Goal: Task Accomplishment & Management: Complete application form

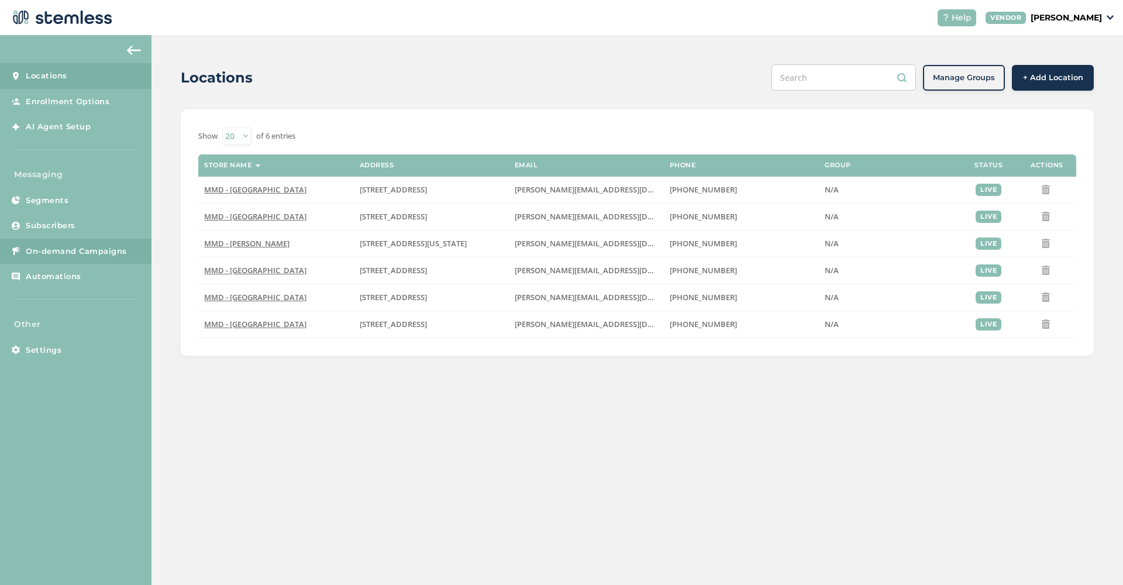
click at [70, 249] on span "On-demand Campaigns" at bounding box center [76, 252] width 101 height 12
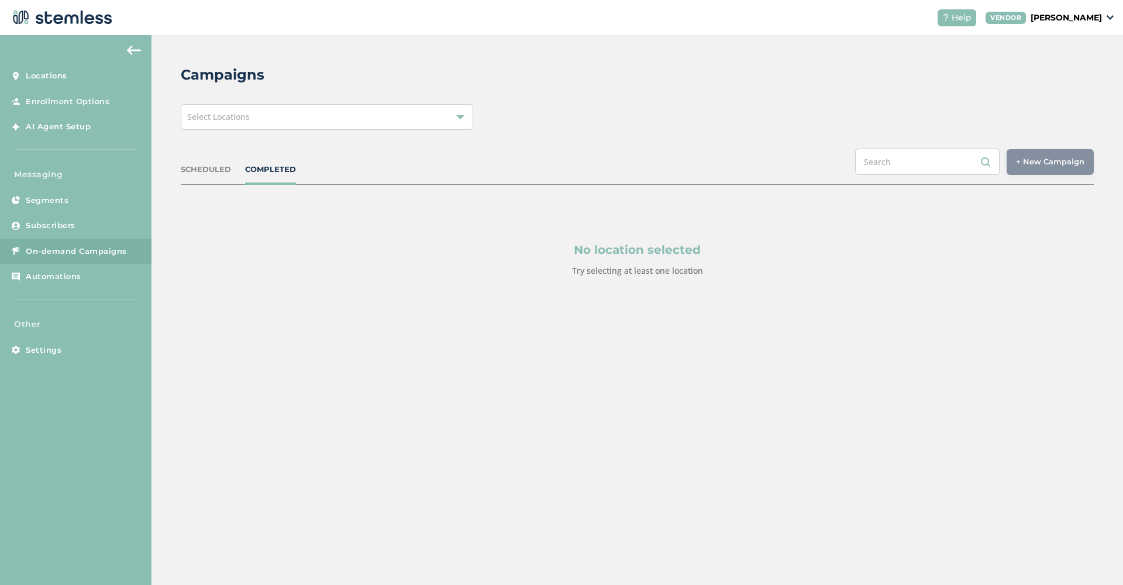
click at [394, 128] on div "Select Locations" at bounding box center [327, 117] width 292 height 26
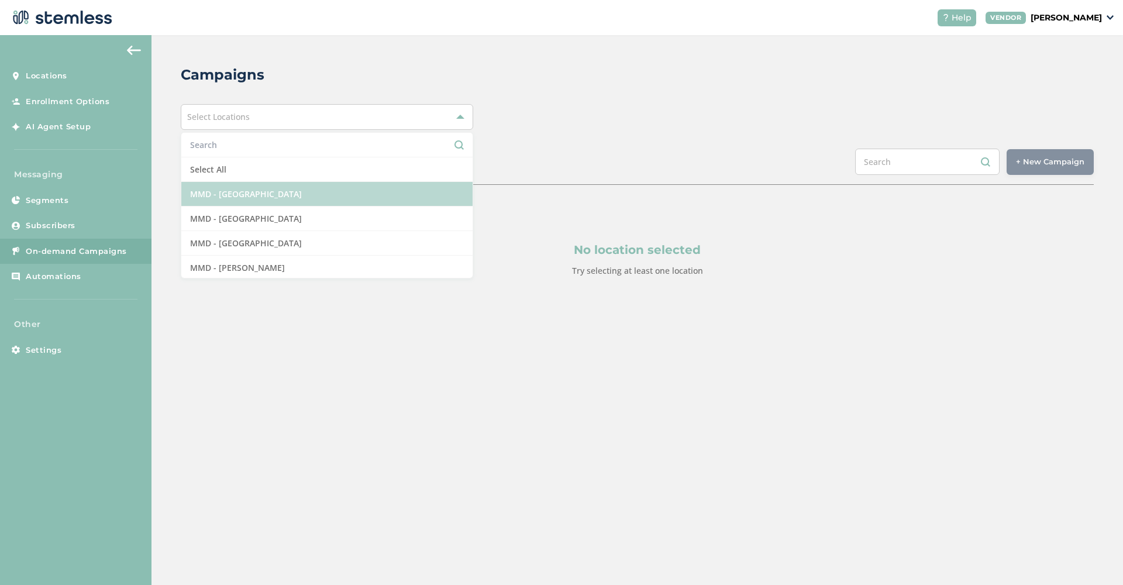
click at [365, 198] on li "MMD - [GEOGRAPHIC_DATA]" at bounding box center [326, 194] width 291 height 25
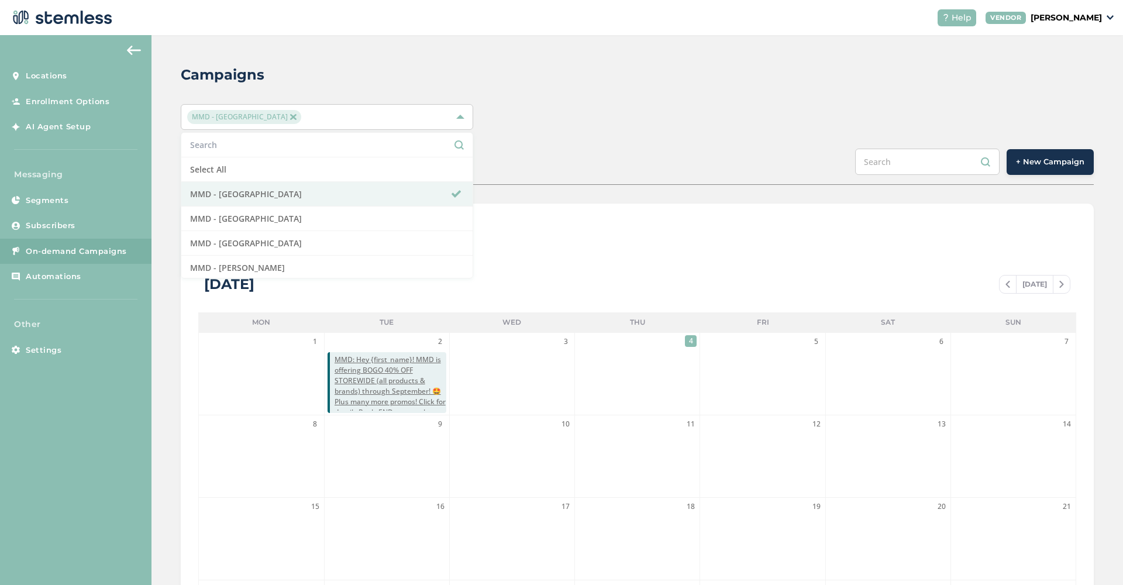
click at [1050, 164] on span "+ New Campaign" at bounding box center [1050, 162] width 68 height 12
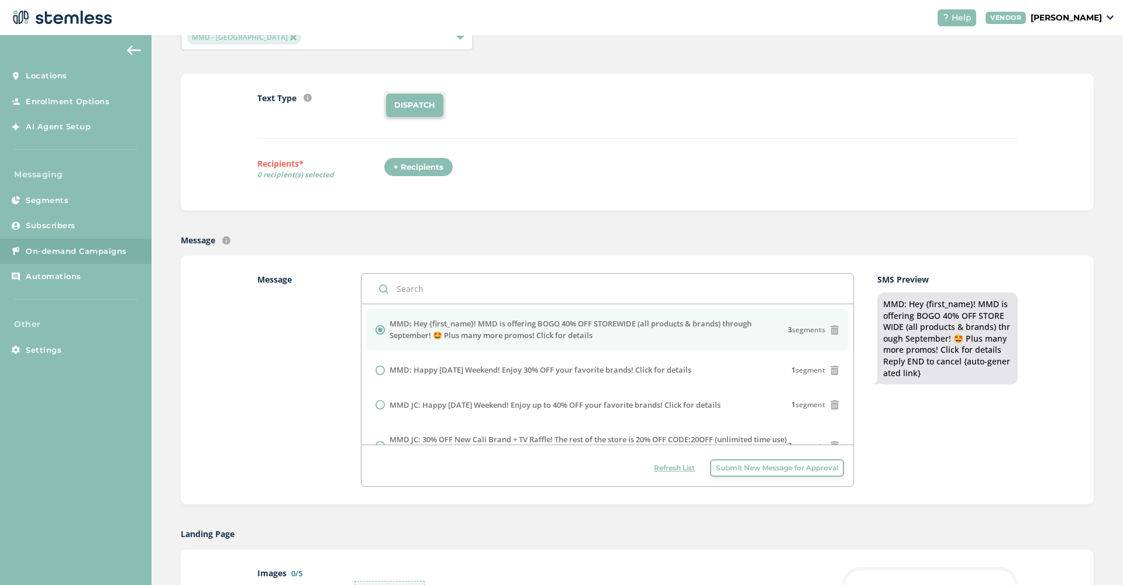
scroll to position [82, 0]
click at [776, 467] on span "Submit New Message for Approval" at bounding box center [777, 465] width 122 height 11
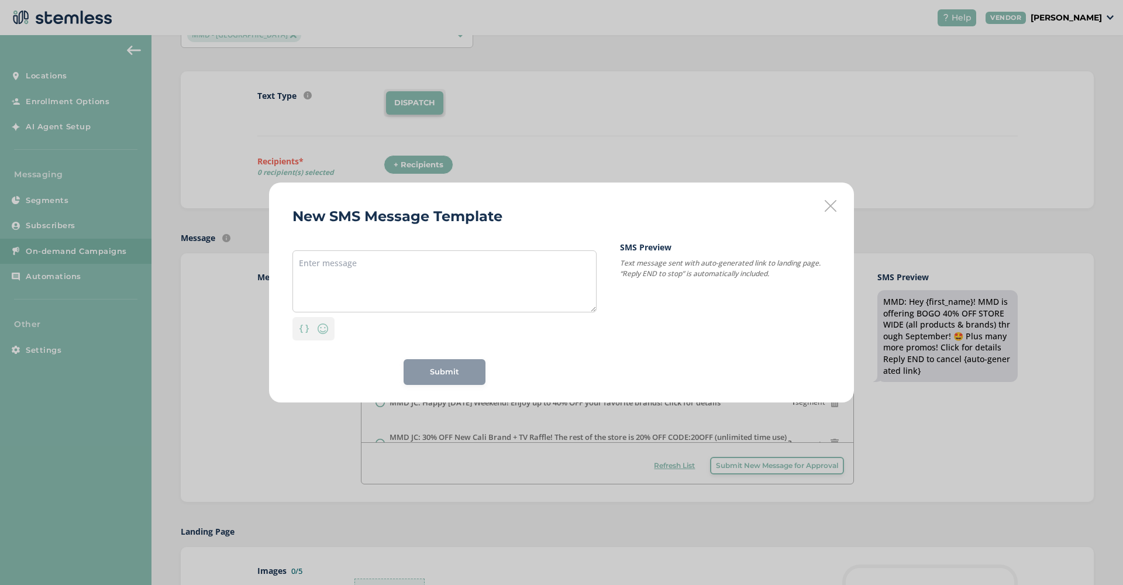
click at [830, 203] on icon at bounding box center [831, 206] width 12 height 12
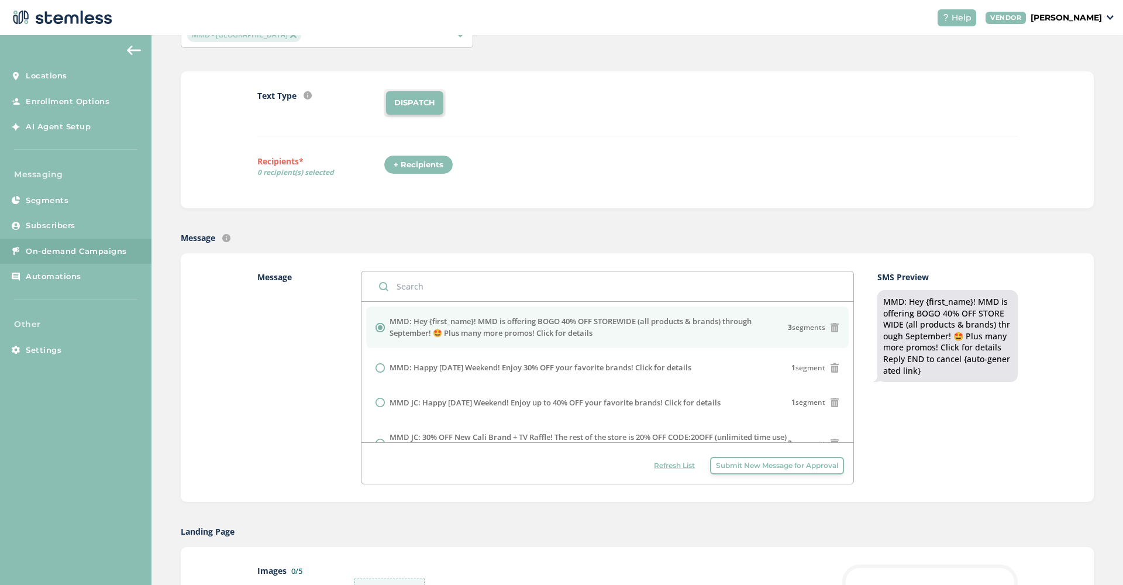
click at [793, 470] on button "Submit New Message for Approval" at bounding box center [777, 466] width 134 height 18
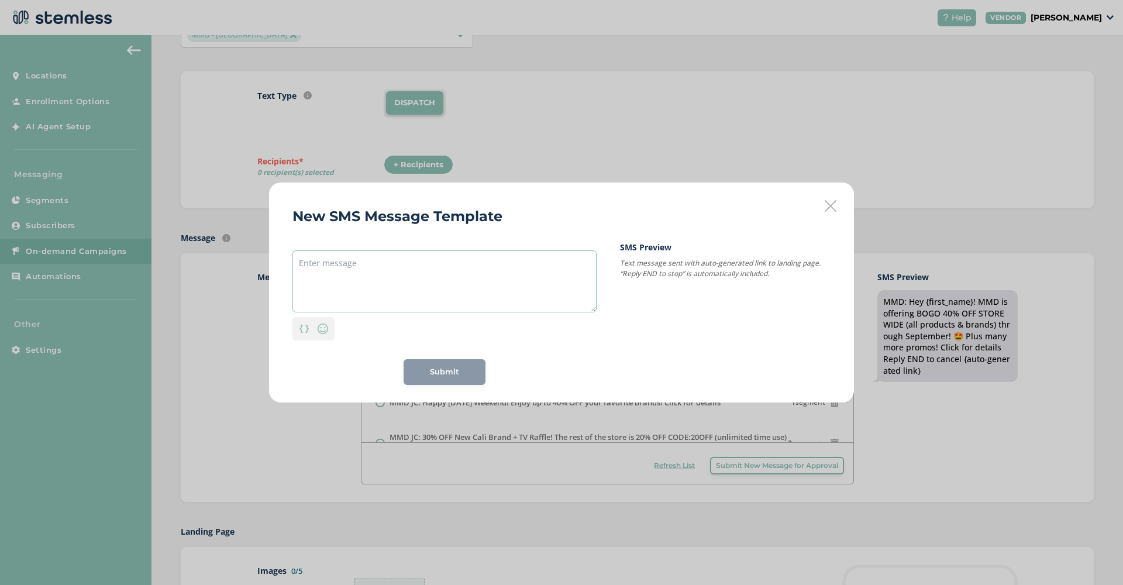
click at [353, 299] on textarea at bounding box center [444, 281] width 304 height 62
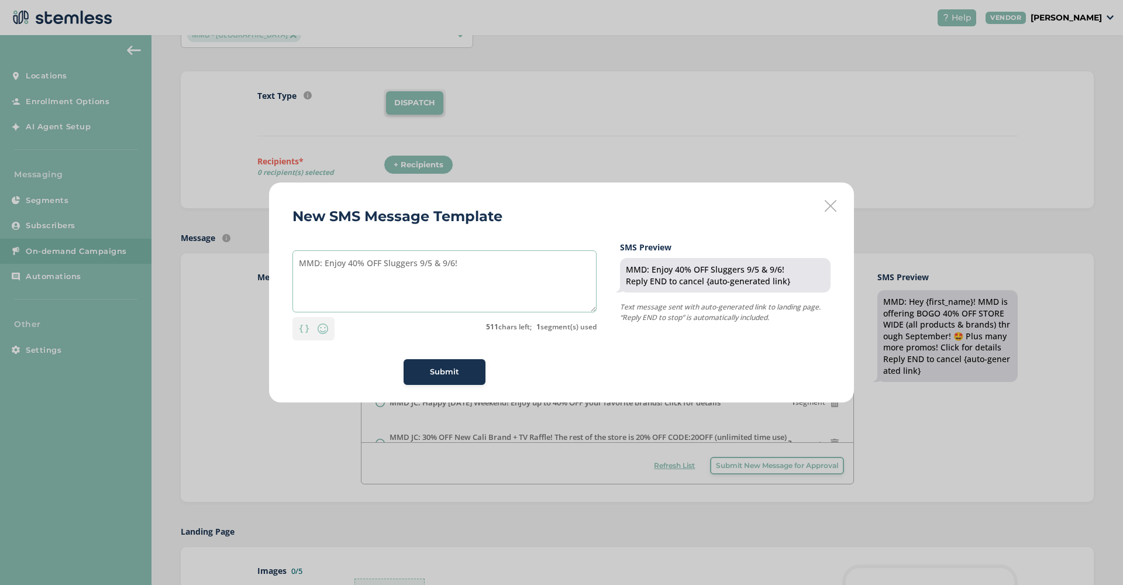
type textarea "MMD: Enjoy 40% OFF Sluggers 9/5 & 9/6!"
click at [326, 328] on img at bounding box center [323, 329] width 14 height 14
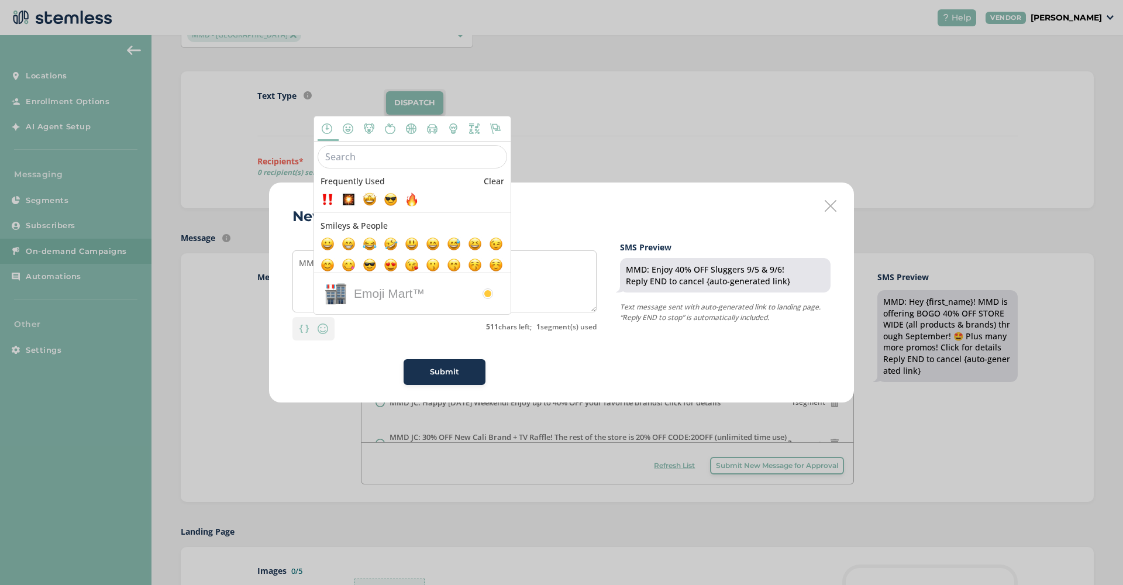
click at [366, 161] on input "text" at bounding box center [413, 156] width 190 height 23
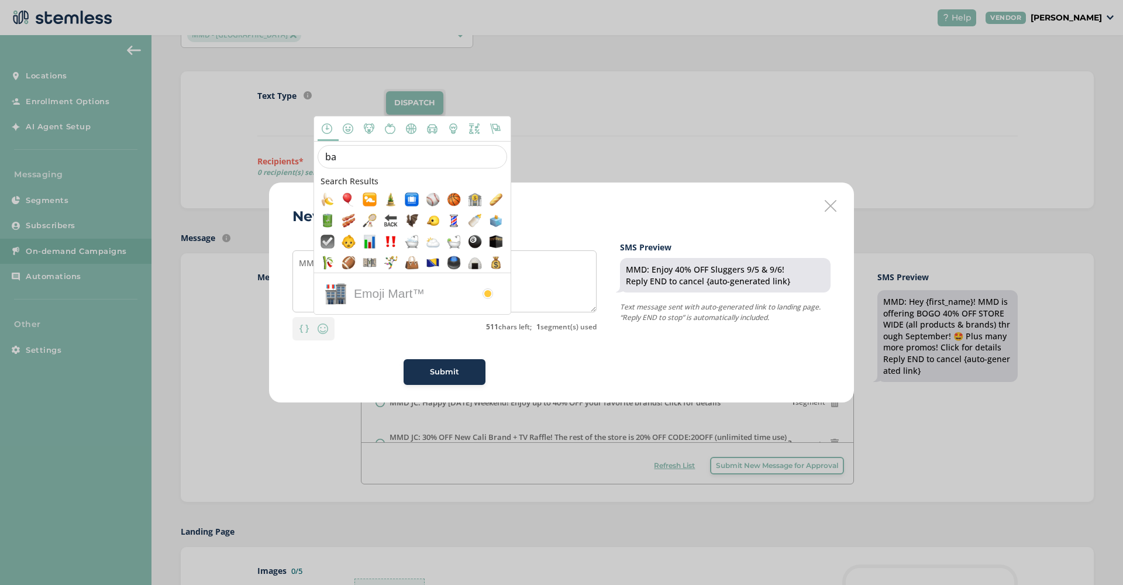
type input "b"
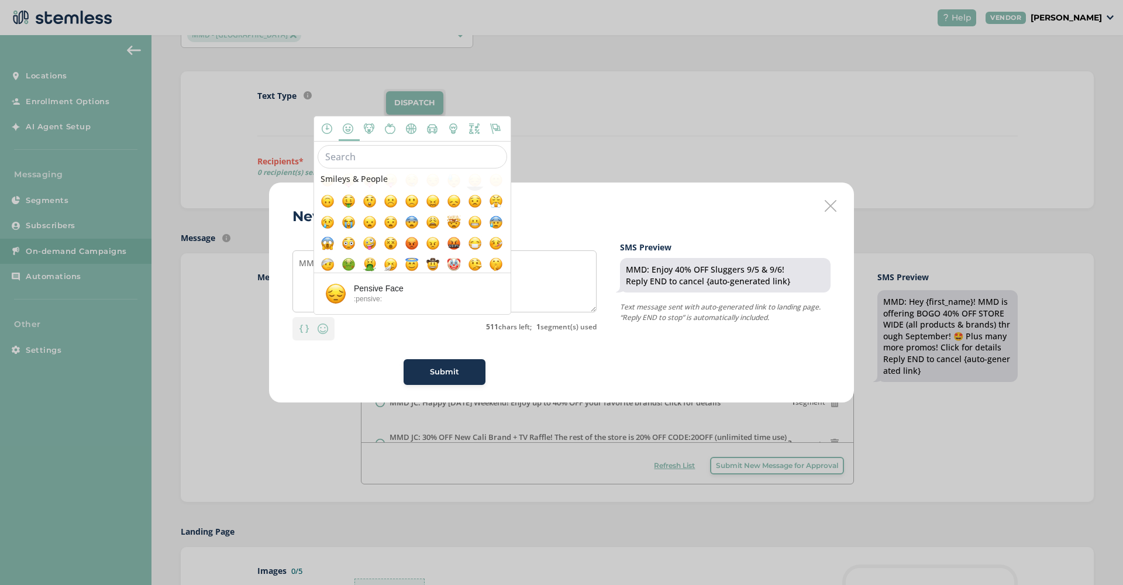
scroll to position [156, 0]
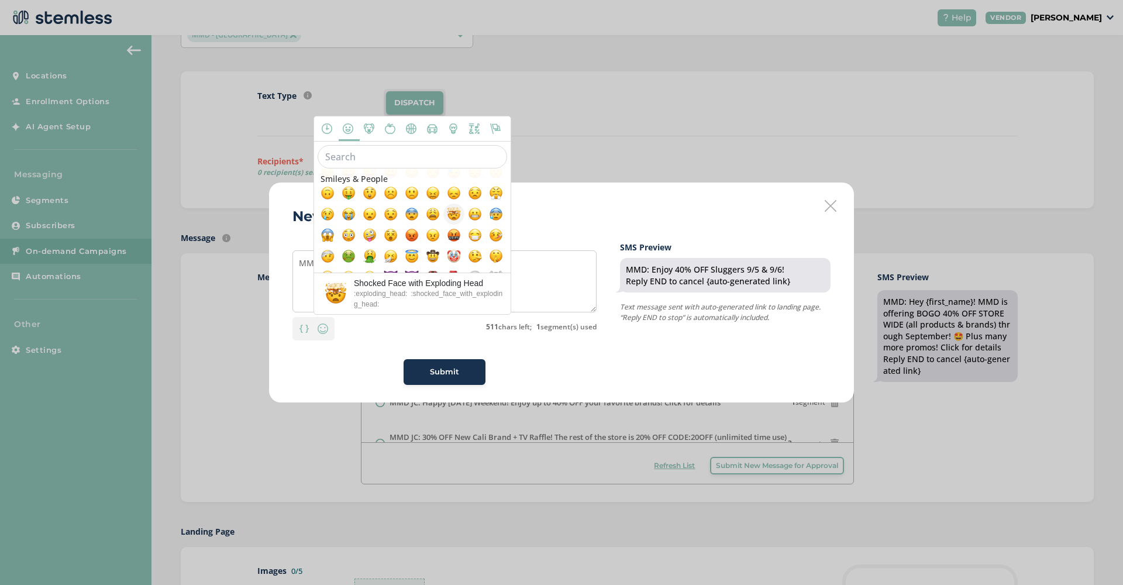
click at [453, 218] on span at bounding box center [454, 215] width 14 height 14
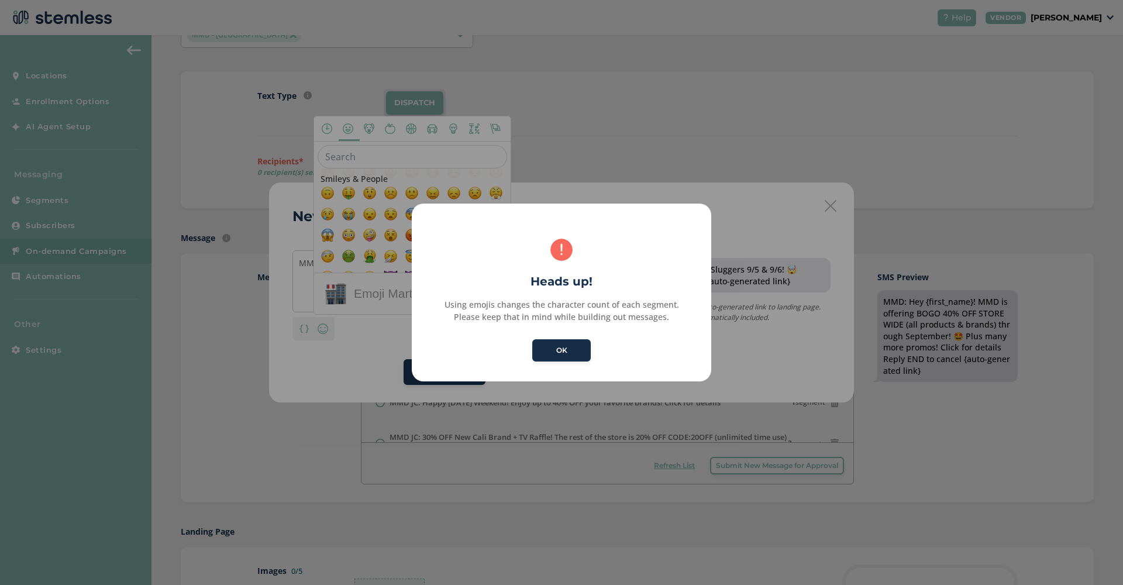
click at [579, 347] on button "OK" at bounding box center [561, 350] width 58 height 22
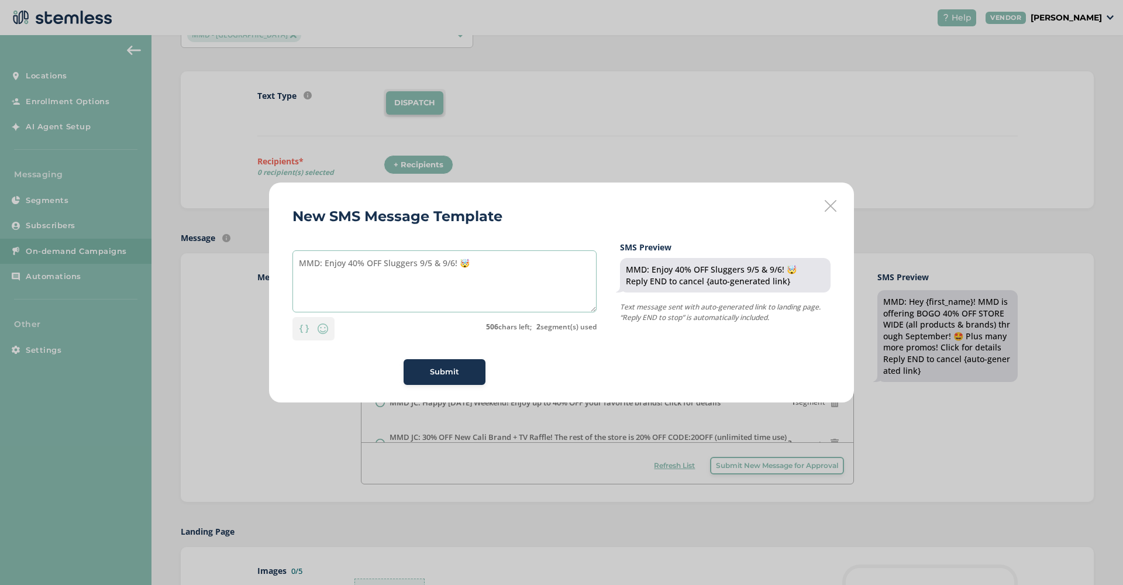
click at [497, 263] on textarea "MMD: Enjoy 40% OFF Sluggers 9/5 & 9/6! 🤯" at bounding box center [444, 281] width 304 height 62
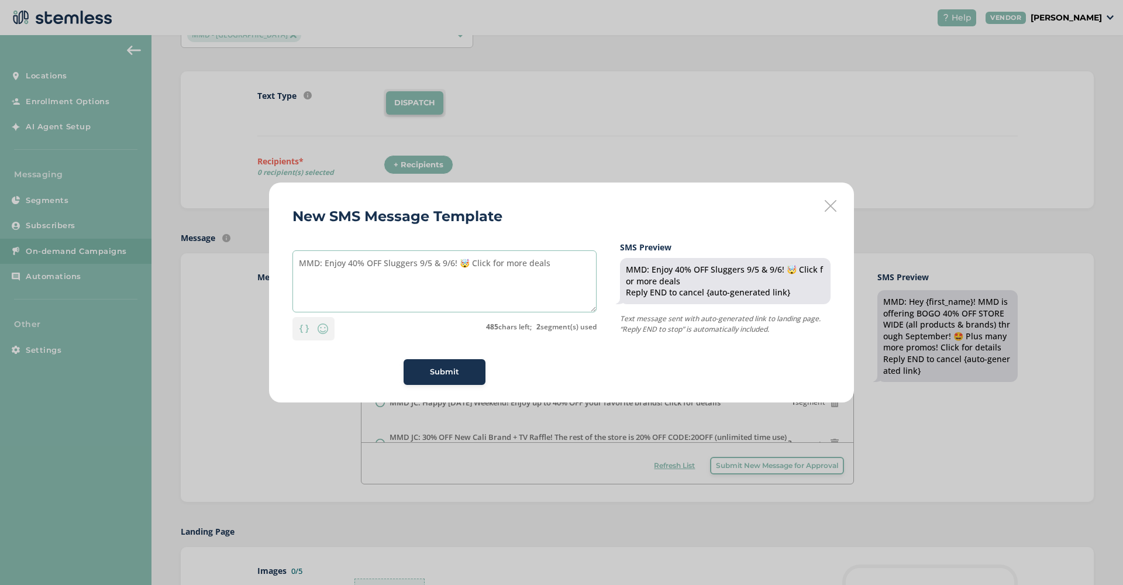
type textarea "MMD: Enjoy 40% OFF Sluggers 9/5 & 9/6! 🤯 Click for more deals"
click at [429, 377] on div "Submit" at bounding box center [444, 372] width 63 height 12
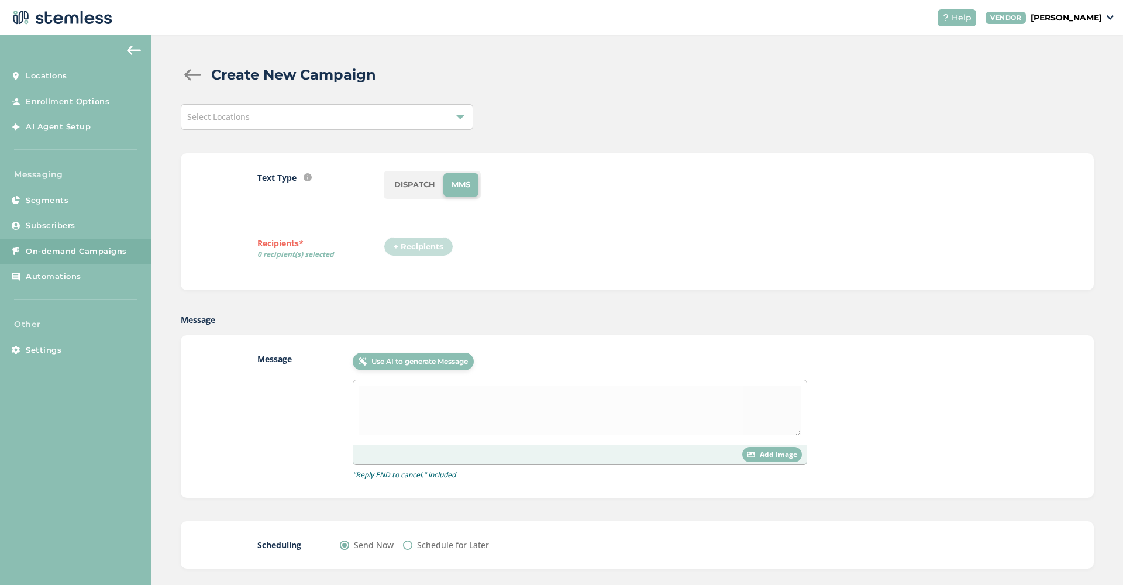
click at [525, 410] on div at bounding box center [579, 412] width 453 height 64
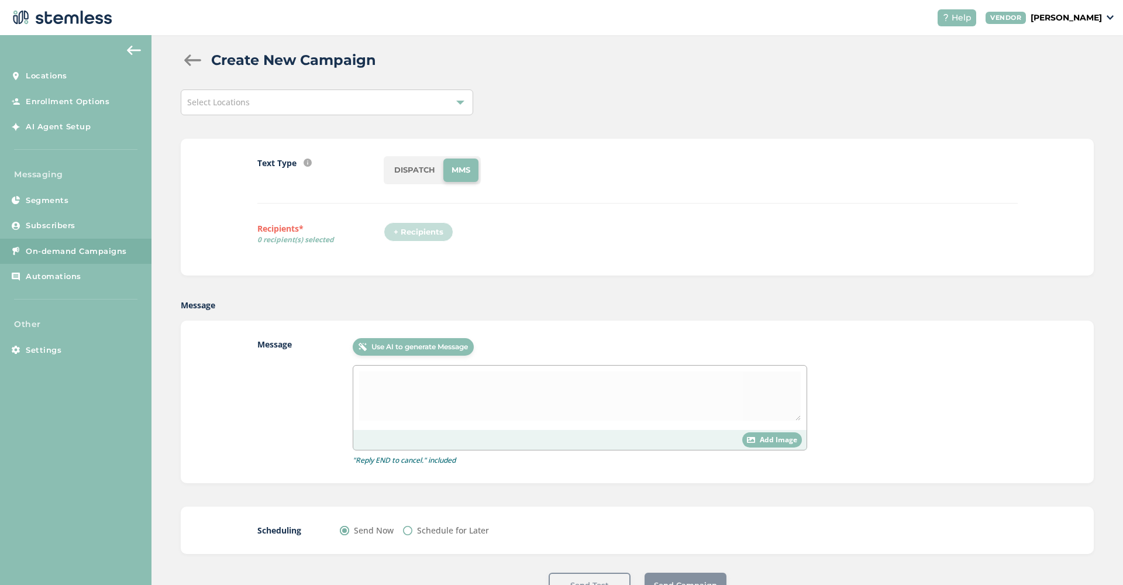
click at [459, 112] on div "Select Locations" at bounding box center [327, 103] width 292 height 26
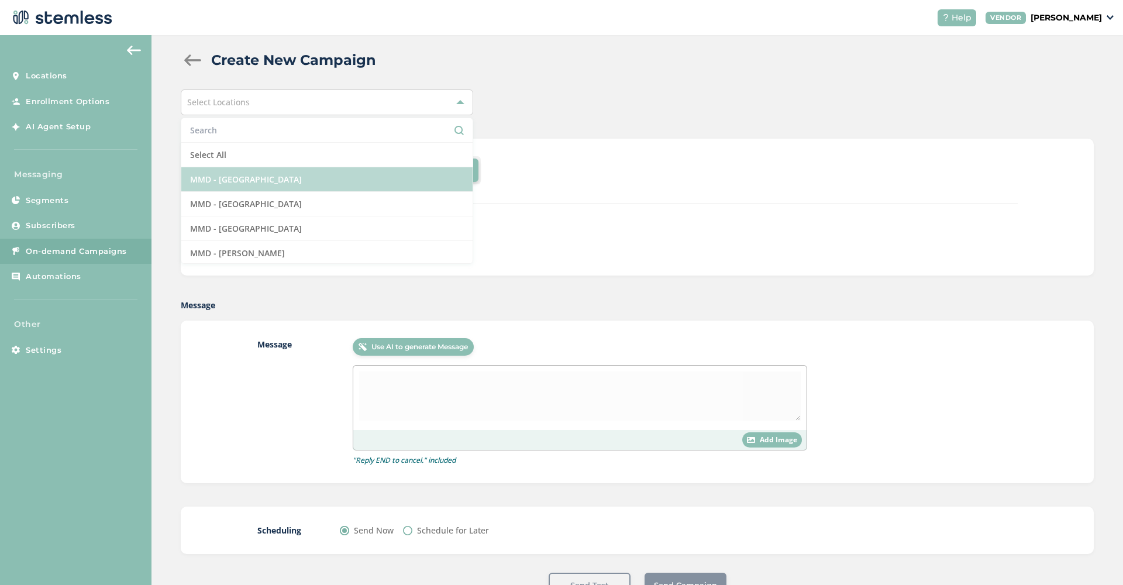
click at [345, 190] on li "MMD - [GEOGRAPHIC_DATA]" at bounding box center [326, 179] width 291 height 25
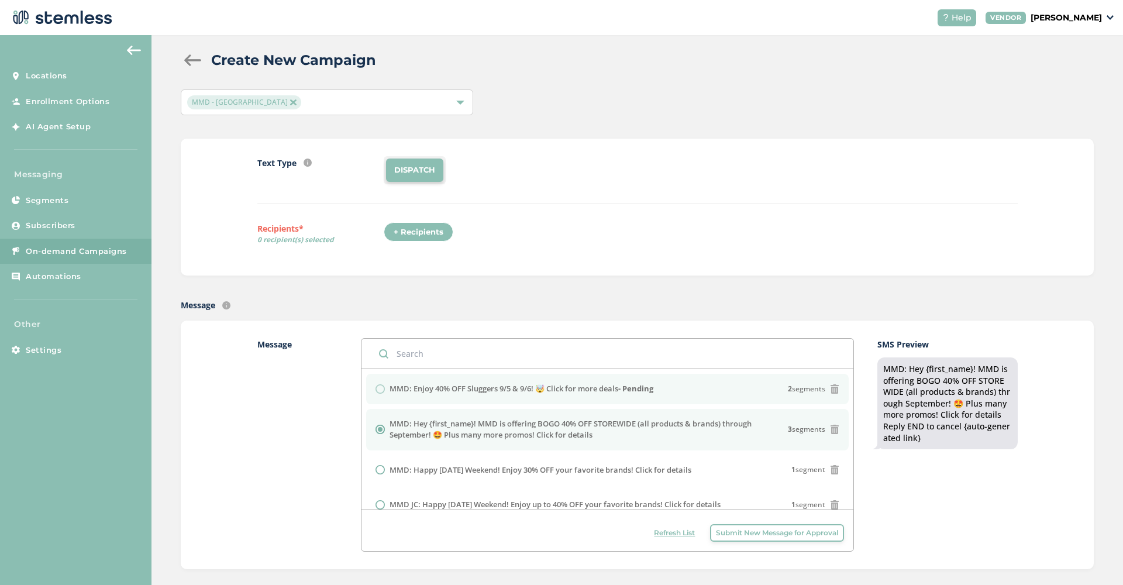
click at [413, 388] on label "MMD: Enjoy 40% OFF Sluggers 9/5 & 9/6! 🤯 Click for more deals - Pending" at bounding box center [522, 389] width 264 height 12
click at [519, 386] on label "MMD: Enjoy 40% OFF Sluggers 9/5 & 9/6! 🤯 Click for more deals - Pending" at bounding box center [522, 389] width 264 height 12
click at [625, 387] on strong "- Pending" at bounding box center [635, 388] width 35 height 11
drag, startPoint x: 625, startPoint y: 387, endPoint x: 391, endPoint y: 390, distance: 234.6
click at [391, 390] on label "MMD: Enjoy 40% OFF Sluggers 9/5 & 9/6! 🤯 Click for more deals - Pending" at bounding box center [522, 389] width 264 height 12
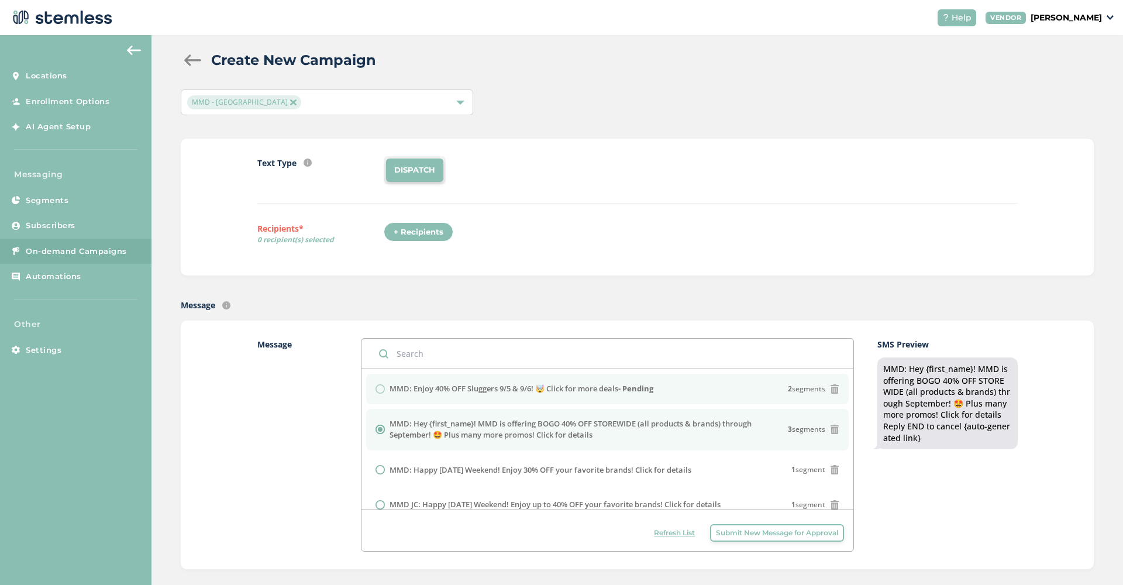
copy label "MMD: Enjoy 40% OFF Sluggers 9/5 & 9/6! 🤯 Click for more deals"
click at [765, 537] on span "Submit New Message for Approval" at bounding box center [777, 533] width 122 height 11
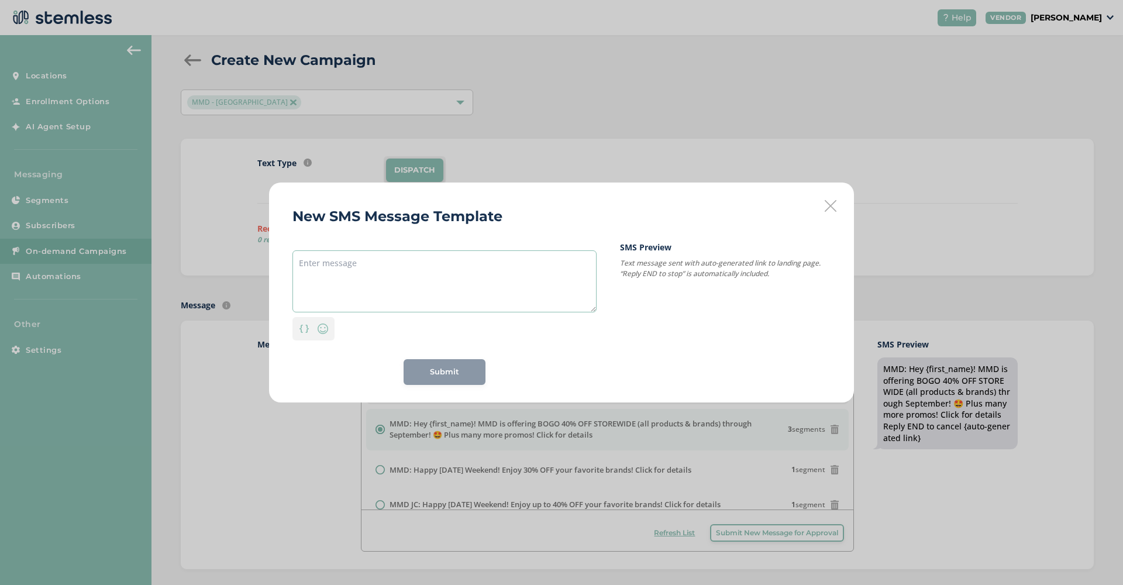
click at [402, 287] on textarea at bounding box center [444, 281] width 304 height 62
paste textarea "MMD: Enjoy 40% OFF Sluggers 9/5 & 9/6! 🤯 Click for more deals"
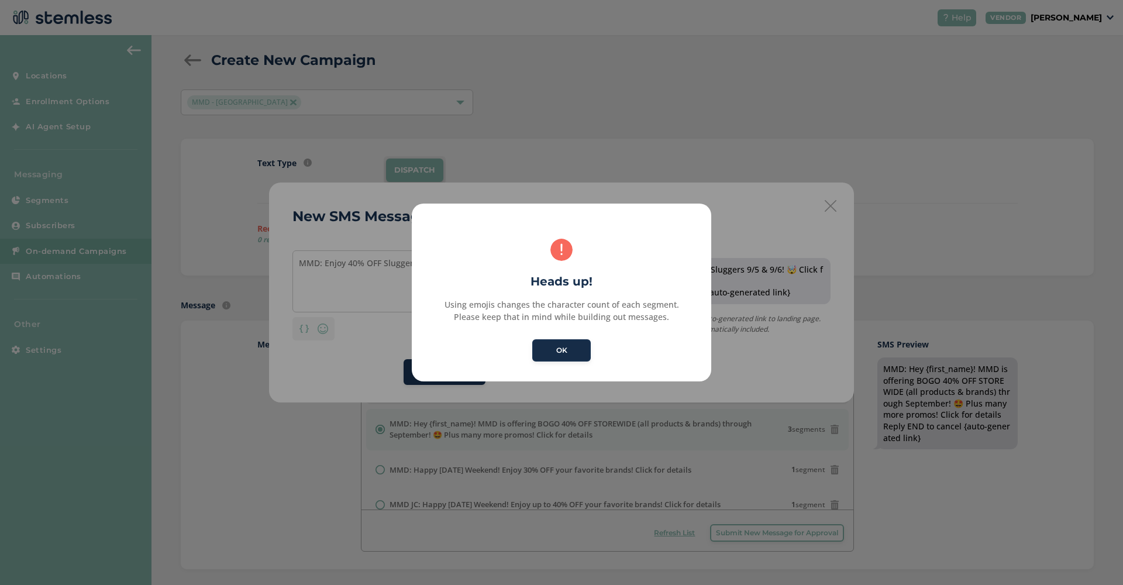
click at [576, 353] on button "OK" at bounding box center [561, 350] width 58 height 22
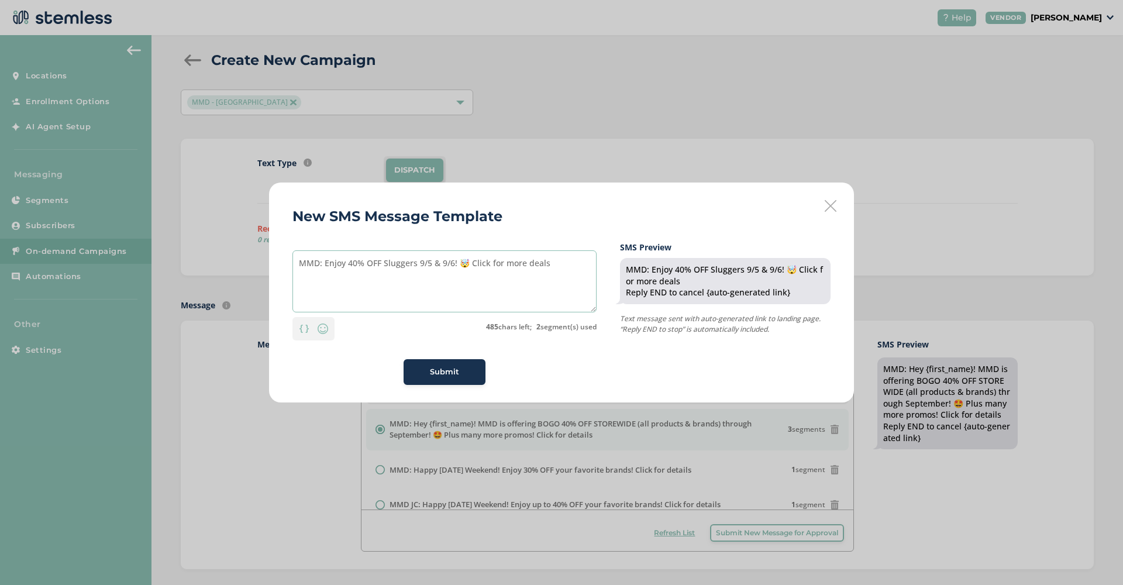
click at [397, 261] on textarea "MMD: Enjoy 40% OFF Sluggers 9/5 & 9/6! 🤯 Click for more deals" at bounding box center [444, 281] width 304 height 62
click at [412, 261] on textarea "MMD: Enjoy 40% OFF LAX 9/5 & 9/6! 🤯 Click for more deals" at bounding box center [444, 281] width 304 height 62
click at [460, 262] on textarea "MMD: Enjoy 40% OFF LAX 9/12 & 9/13! 🤯 Click for more deals" at bounding box center [444, 281] width 304 height 62
click at [328, 328] on img at bounding box center [323, 329] width 14 height 14
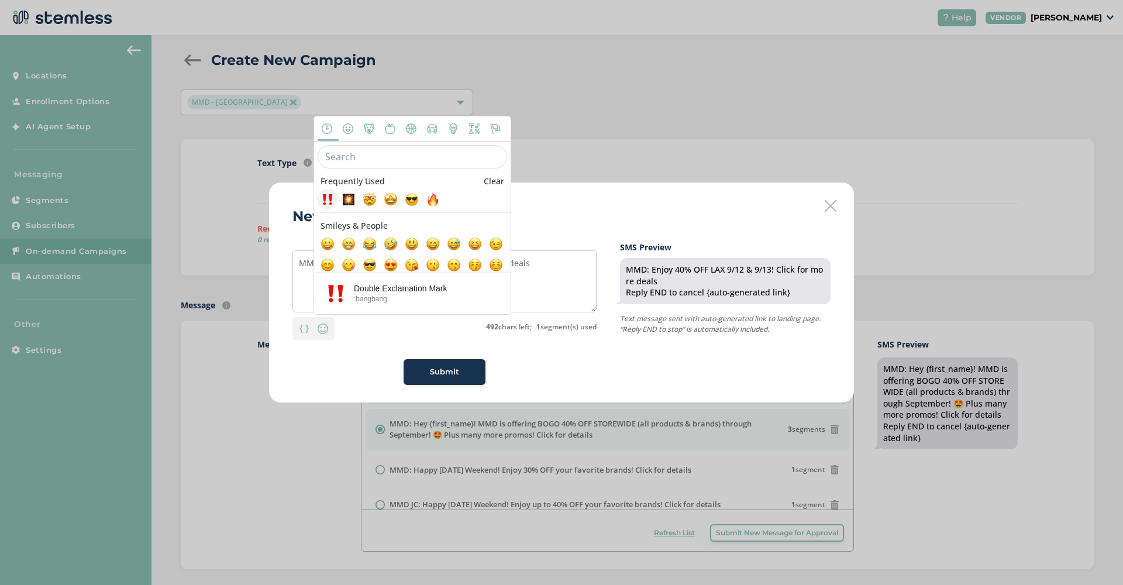
click at [325, 204] on span at bounding box center [328, 199] width 14 height 14
click at [566, 277] on textarea "MMD: Enjoy 40% OFF LAX 9/12 & 9/13! Click for more deals ‼️" at bounding box center [444, 281] width 304 height 62
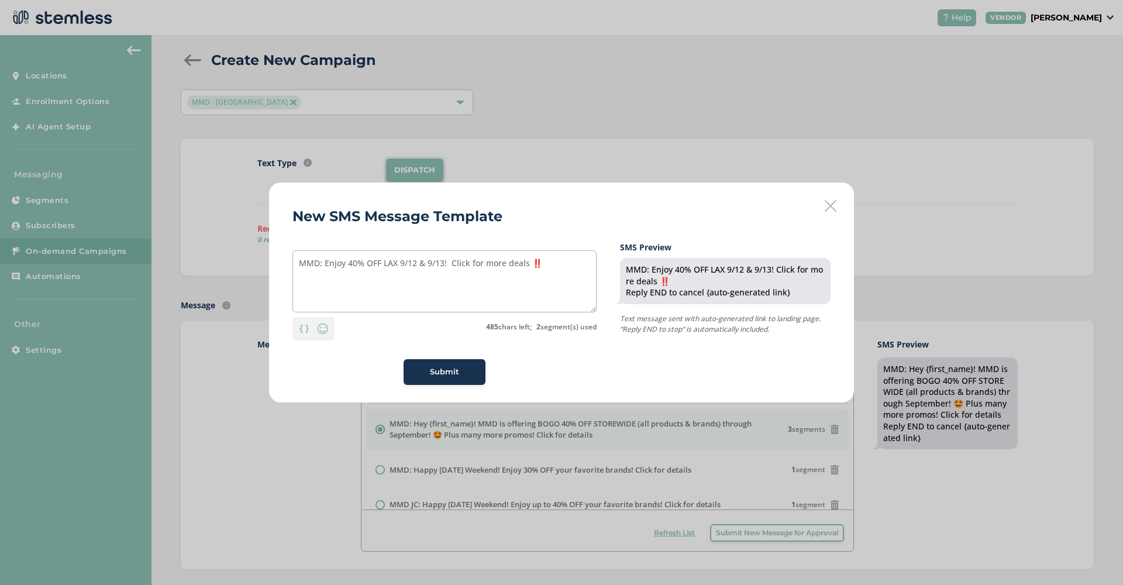
drag, startPoint x: 542, startPoint y: 262, endPoint x: 529, endPoint y: 263, distance: 12.9
click at [529, 263] on textarea "MMD: Enjoy 40% OFF LAX 9/12 & 9/13! Click for more deals ‼️" at bounding box center [444, 281] width 304 height 62
click at [446, 263] on textarea "MMD: Enjoy 40% OFF LAX 9/12 & 9/13! Click for more deals" at bounding box center [444, 281] width 304 height 62
paste textarea "‼️"
click at [354, 266] on textarea "MMD: Enjoy 40% OFF LAX 9/12 & 9/13‼️ Click for more deals" at bounding box center [444, 281] width 304 height 62
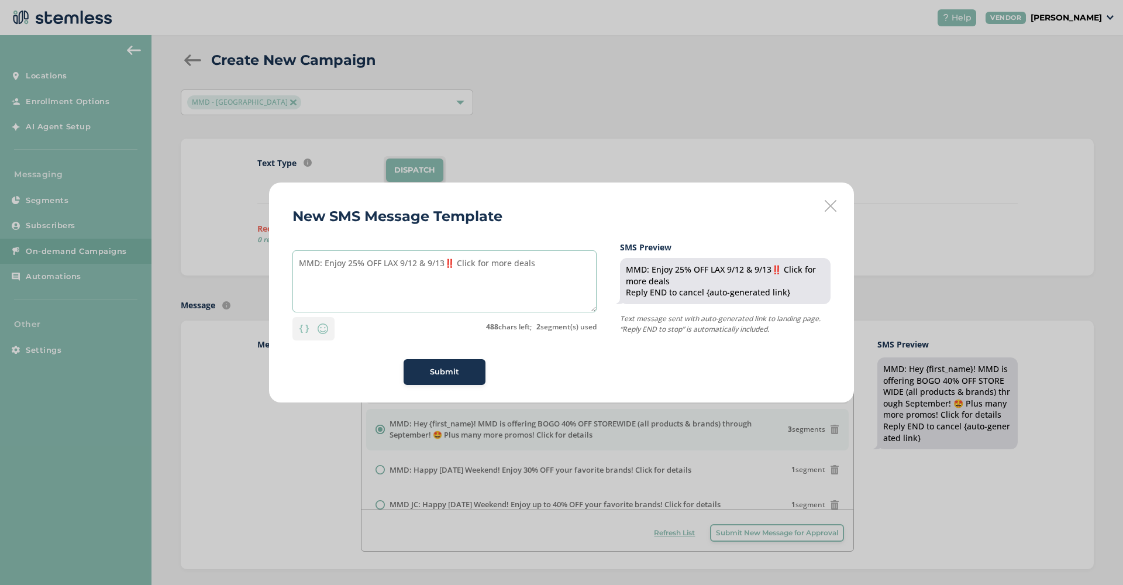
drag, startPoint x: 539, startPoint y: 264, endPoint x: 202, endPoint y: 249, distance: 337.3
click at [202, 249] on div "New SMS Message Template MMD: Enjoy 25% OFF LAX 9/12 & 9/13‼️ Click for more de…" at bounding box center [561, 292] width 1123 height 585
type textarea "MMD: Enjoy 25% OFF LAX 9/12 & 9/13‼️ Click for more deals"
click at [468, 375] on div "Submit" at bounding box center [444, 372] width 63 height 12
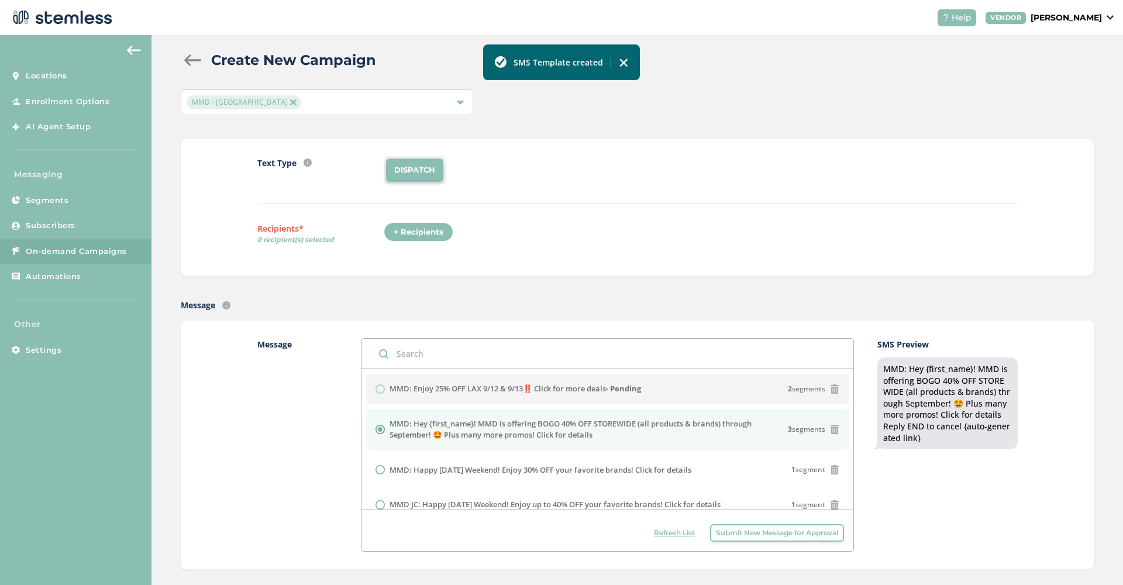
click at [752, 534] on span "Submit New Message for Approval" at bounding box center [777, 533] width 122 height 11
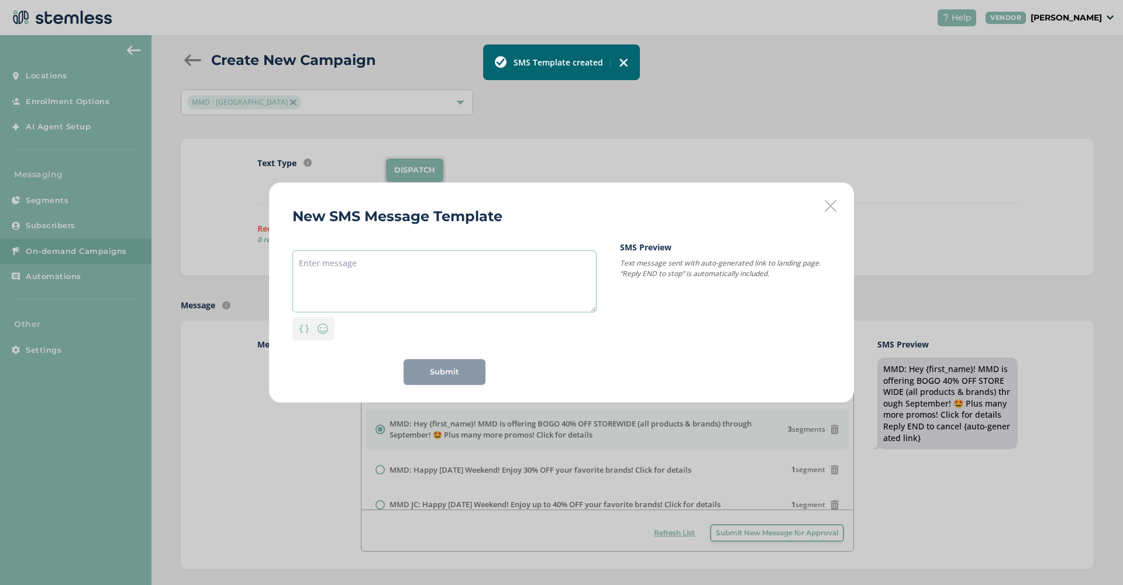
click at [347, 278] on textarea at bounding box center [444, 281] width 304 height 62
paste textarea "MMD: Enjoy 25% OFF LAX 9/12 & 9/13‼️ Click for more deals"
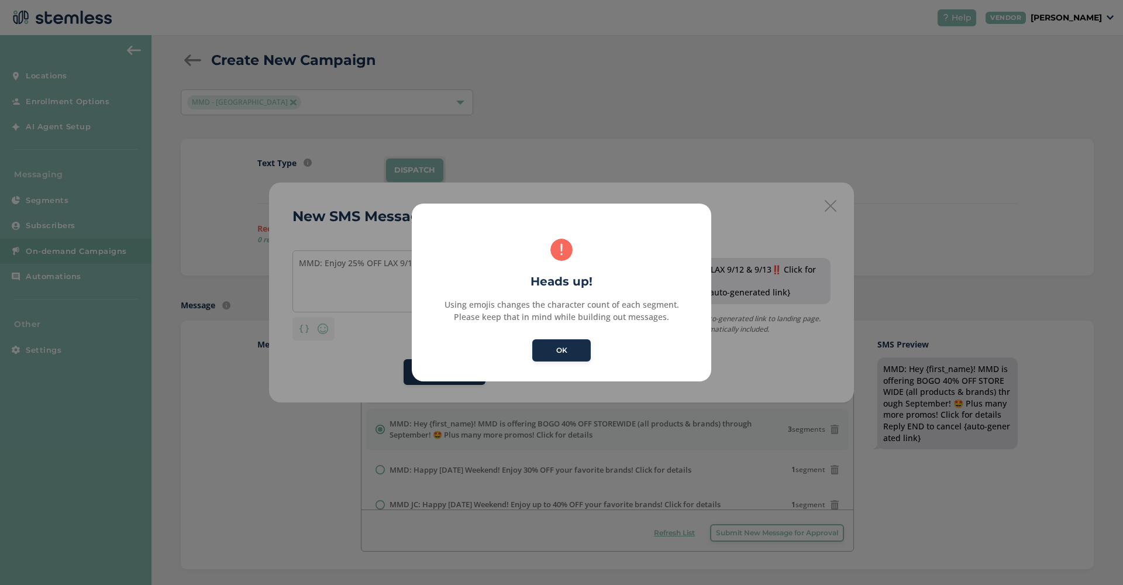
click at [572, 352] on button "OK" at bounding box center [561, 350] width 58 height 22
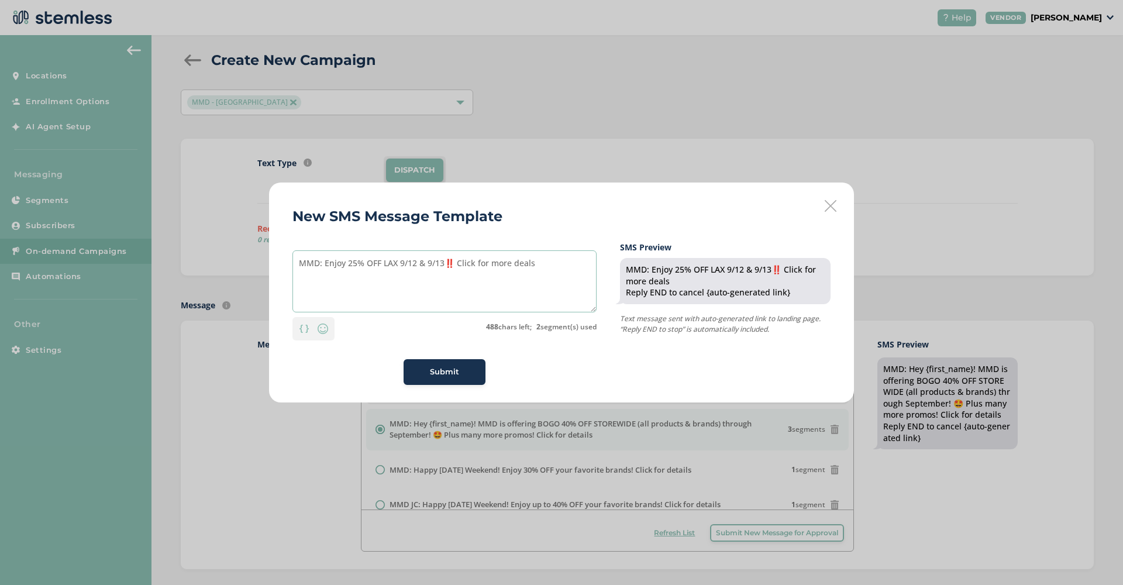
click at [356, 260] on textarea "MMD: Enjoy 25% OFF LAX 9/12 & 9/13‼️ Click for more deals" at bounding box center [444, 281] width 304 height 62
click at [390, 264] on textarea "MMD: Enjoy 40% OFF LAX 9/12 & 9/13‼️ Click for more deals" at bounding box center [444, 281] width 304 height 62
click at [416, 264] on textarea "MMD: Enjoy 40% OFF CBX 9/12 & 9/13‼️ Click for more deals" at bounding box center [444, 281] width 304 height 62
click at [443, 263] on textarea "MMD: Enjoy 40% OFF CBX 9/19 & 9/13‼️ Click for more deals" at bounding box center [444, 281] width 304 height 62
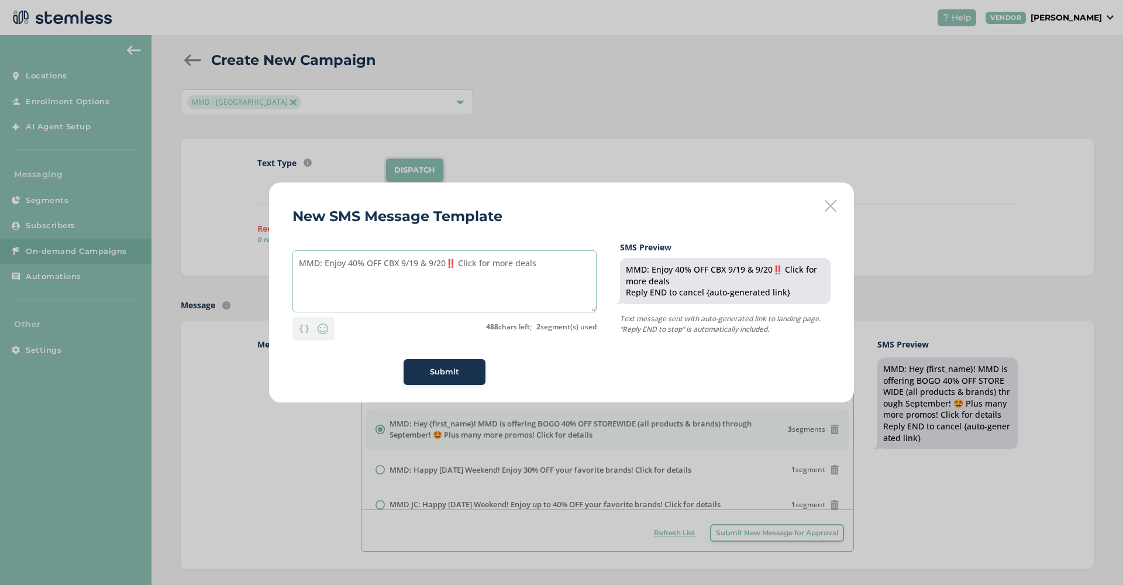
click at [456, 261] on textarea "MMD: Enjoy 40% OFF CBX 9/19 & 9/20‼️ Click for more deals" at bounding box center [444, 281] width 304 height 62
click at [325, 333] on img at bounding box center [323, 329] width 14 height 14
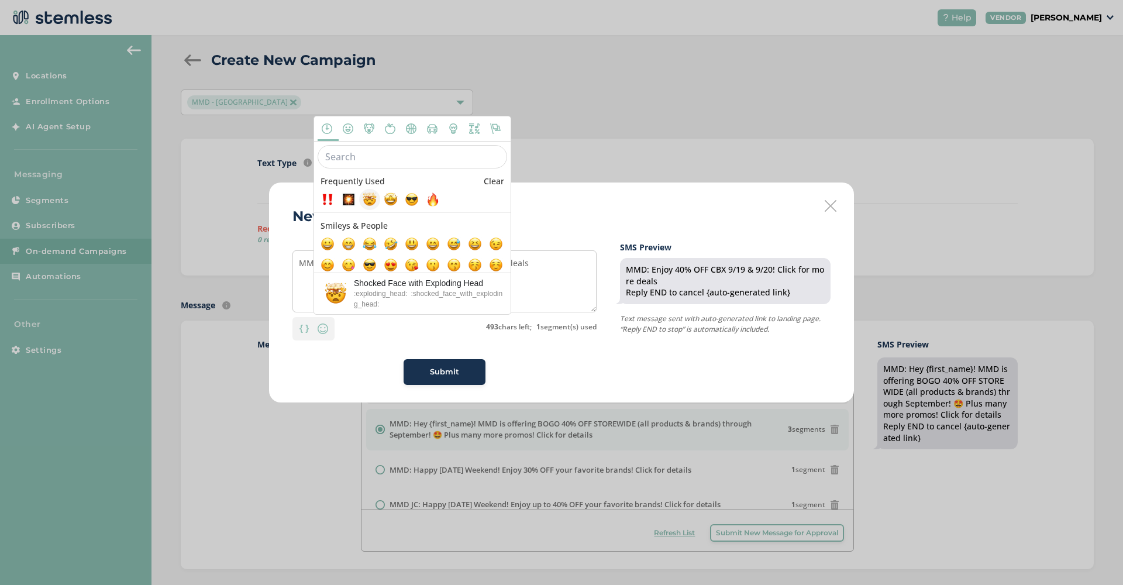
click at [370, 204] on span at bounding box center [370, 199] width 14 height 14
click at [568, 284] on textarea "MMD: Enjoy 40% OFF CBX 9/19 & 9/20! Click for more deals 🤯" at bounding box center [444, 281] width 304 height 62
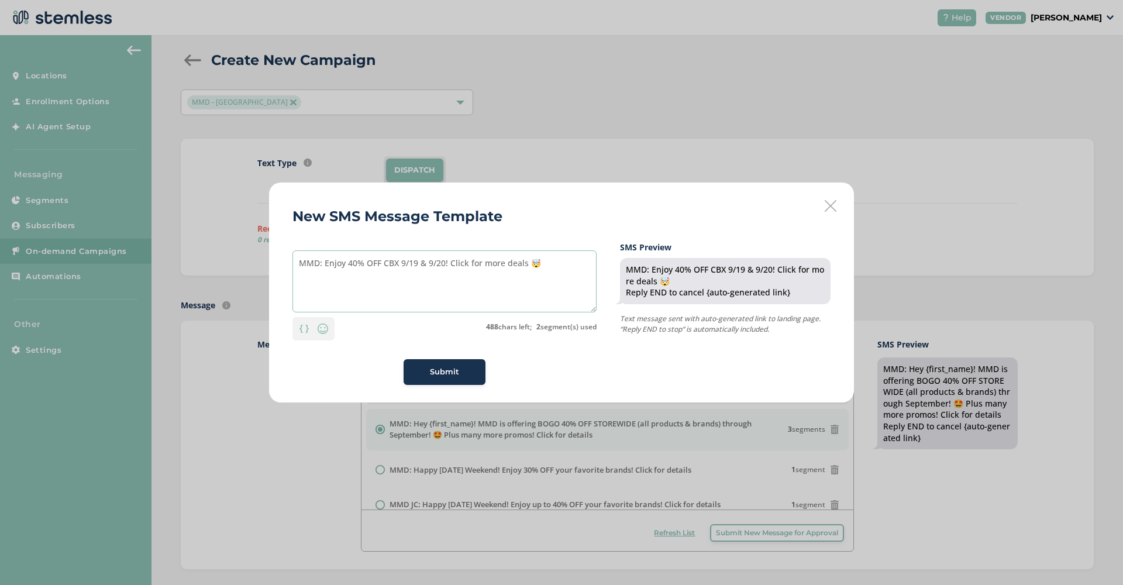
drag, startPoint x: 531, startPoint y: 264, endPoint x: 542, endPoint y: 264, distance: 11.7
click at [542, 264] on textarea "MMD: Enjoy 40% OFF CBX 9/19 & 9/20! Click for more deals 🤯" at bounding box center [444, 281] width 304 height 62
click at [449, 262] on textarea "MMD: Enjoy 40% OFF CBX 9/19 & 9/20! Click for more deals" at bounding box center [444, 281] width 304 height 62
paste textarea "🤯"
drag, startPoint x: 562, startPoint y: 266, endPoint x: 312, endPoint y: 251, distance: 250.2
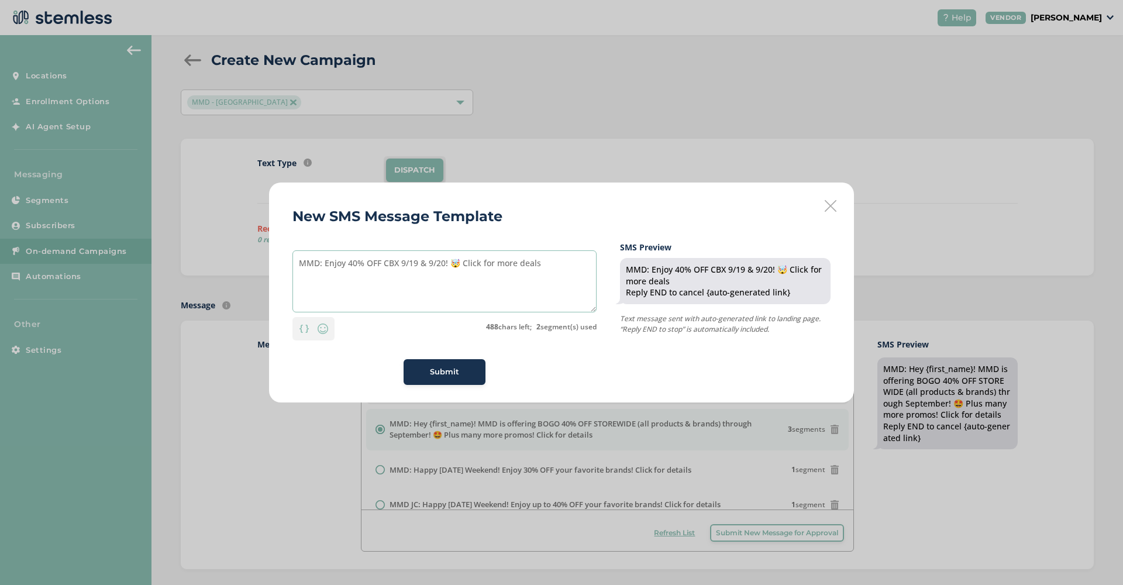
click at [312, 251] on textarea "MMD: Enjoy 40% OFF CBX 9/19 & 9/20! 🤯 Click for more deals" at bounding box center [444, 281] width 304 height 62
type textarea "MMD: Enjoy 40% OFF CBX 9/19 & 9/20! 🤯 Click for more deals"
click at [440, 377] on span "Submit" at bounding box center [444, 372] width 29 height 12
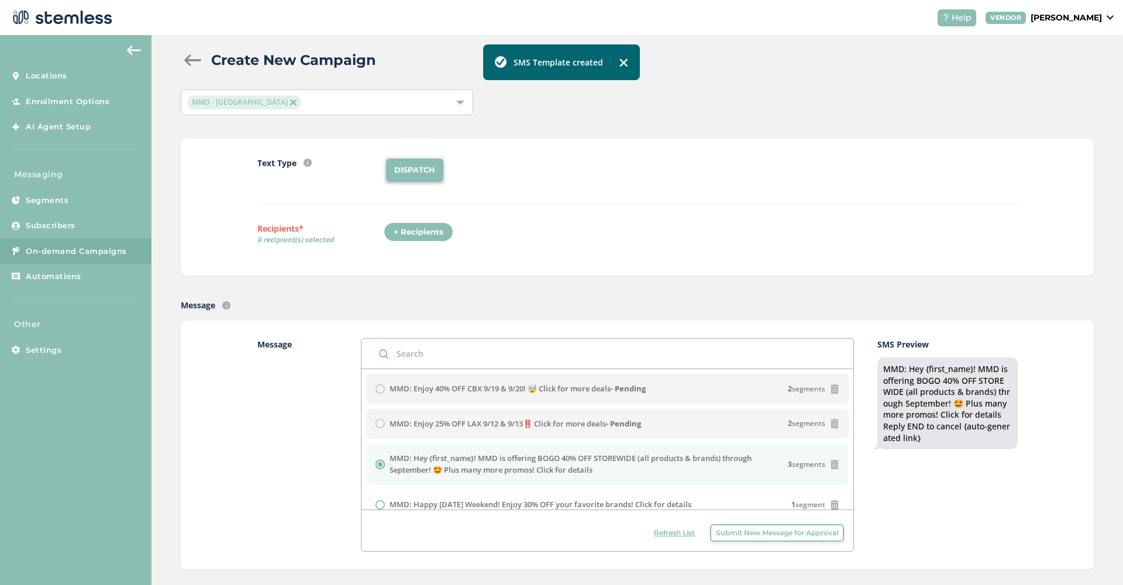
click at [775, 535] on span "Submit New Message for Approval" at bounding box center [777, 533] width 122 height 11
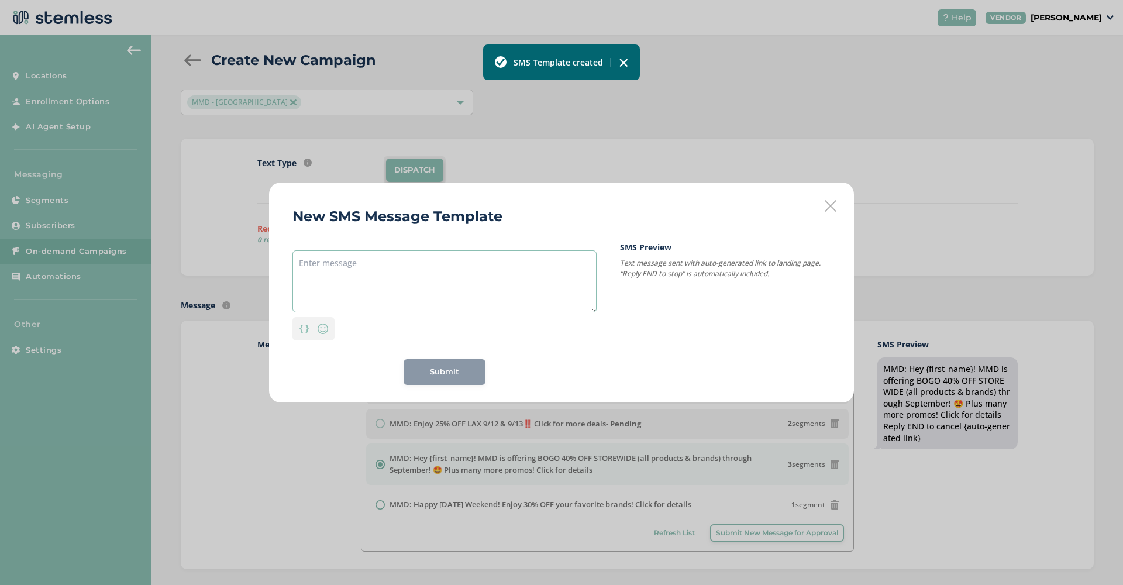
click at [391, 283] on textarea at bounding box center [444, 281] width 304 height 62
paste textarea "MMD: Enjoy 40% OFF CBX 9/19 & 9/20! 🤯 Click for more deals"
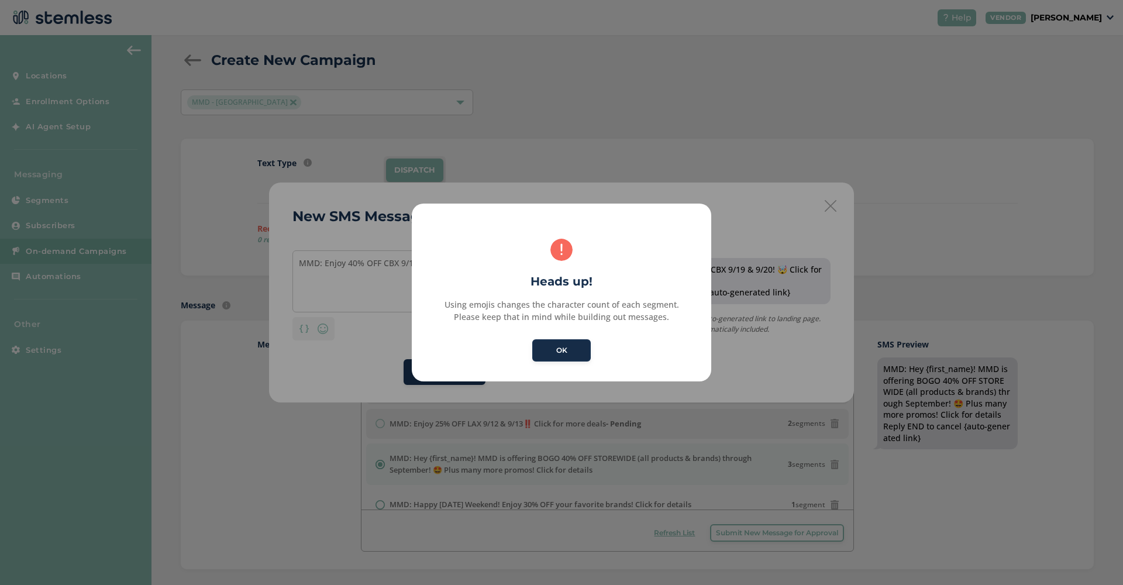
click at [545, 350] on button "OK" at bounding box center [561, 350] width 58 height 22
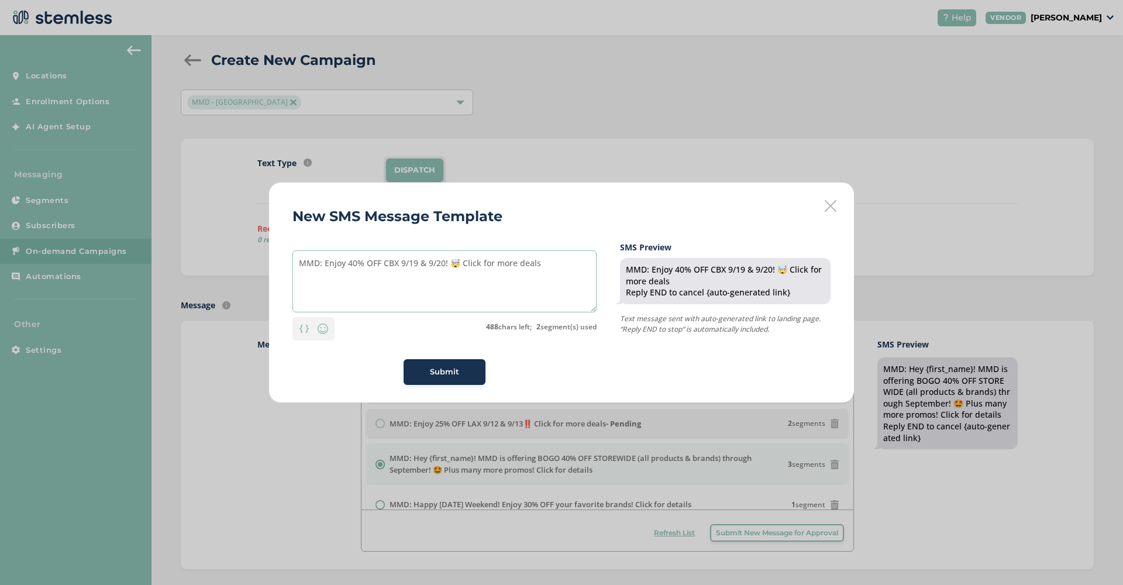
click at [357, 265] on textarea "MMD: Enjoy 40% OFF CBX 9/19 & 9/20! 🤯 Click for more deals" at bounding box center [444, 281] width 304 height 62
click at [397, 263] on textarea "MMD: Enjoy 30% OFF CBX 9/19 & 9/20! 🤯 Click for more deals" at bounding box center [444, 281] width 304 height 62
click at [448, 261] on textarea "MMD: Enjoy 30% OFF [PERSON_NAME] 9/19 & 9/20! 🤯 Click for more deals" at bounding box center [444, 281] width 304 height 62
click at [476, 263] on textarea "MMD: Enjoy 30% OFF [PERSON_NAME] 9/26 & 9/20! 🤯 Click for more deals" at bounding box center [444, 281] width 304 height 62
type textarea "MMD: Enjoy 30% OFF [PERSON_NAME] 9/26 & 9/27! 🤯 Click for more deals"
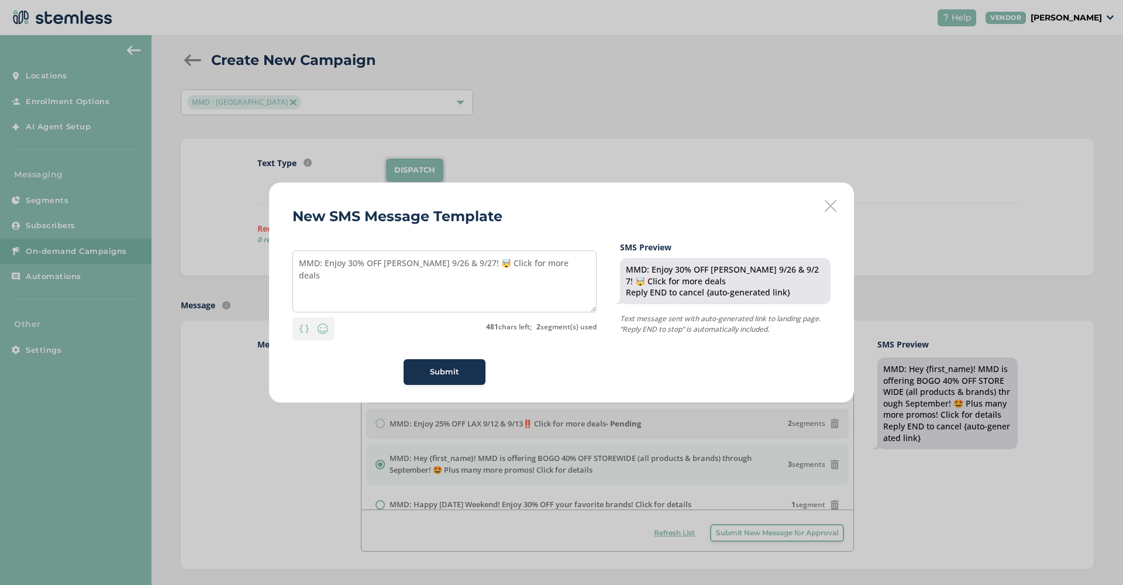
click at [479, 373] on button "Submit" at bounding box center [445, 372] width 82 height 26
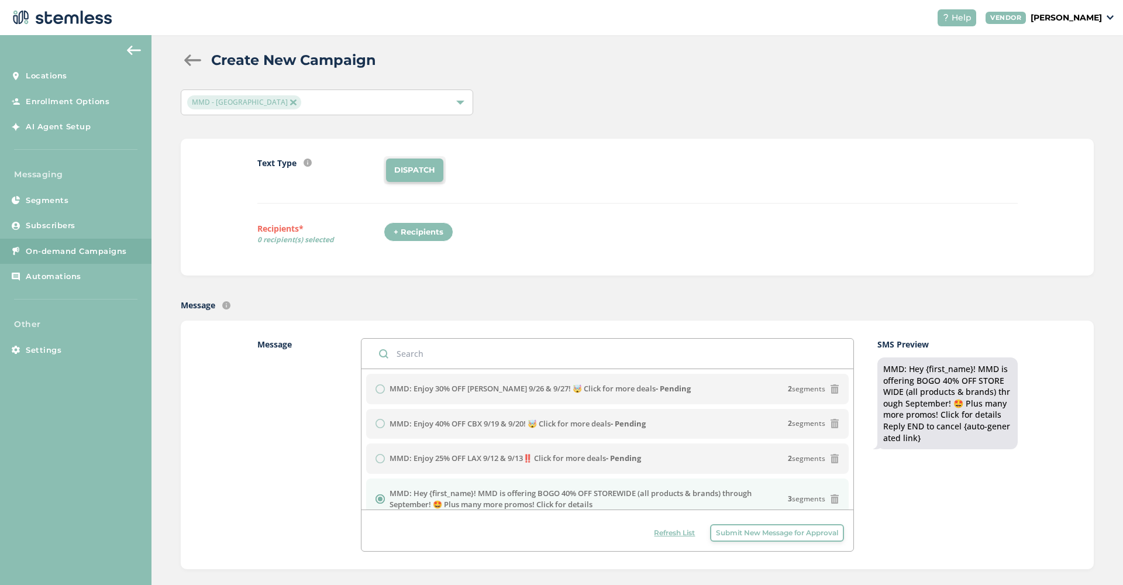
click at [763, 535] on span "Submit New Message for Approval" at bounding box center [777, 533] width 122 height 11
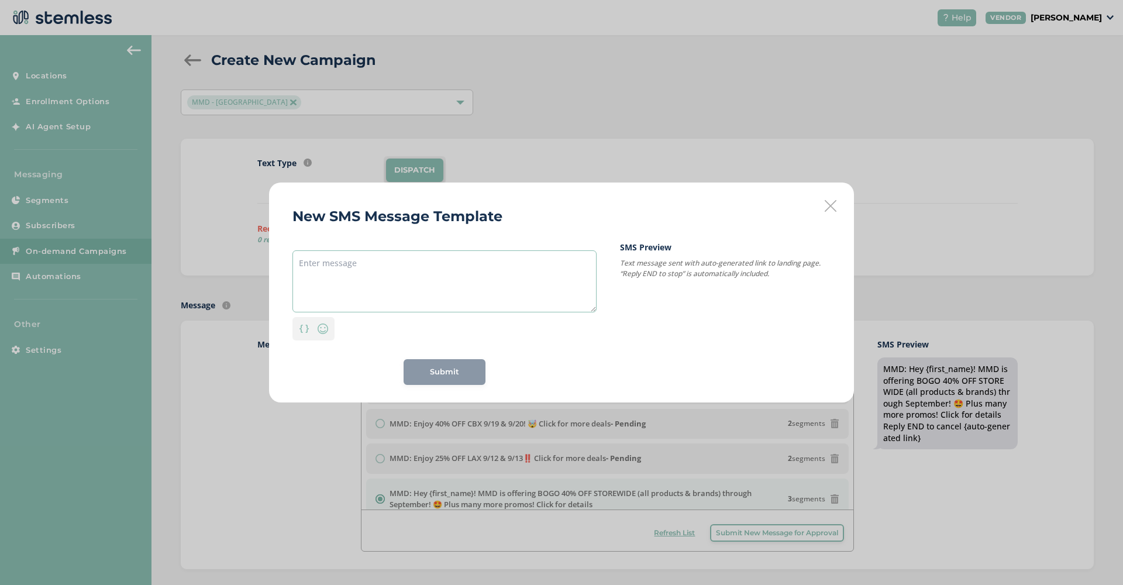
click at [367, 261] on textarea at bounding box center [444, 281] width 304 height 62
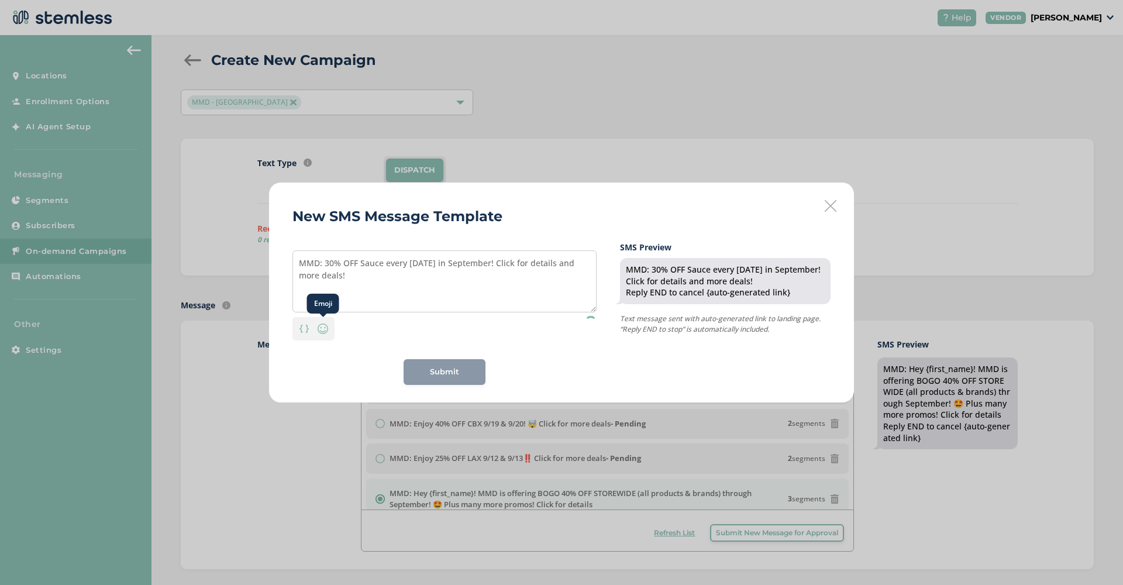
click at [327, 328] on img at bounding box center [323, 329] width 14 height 14
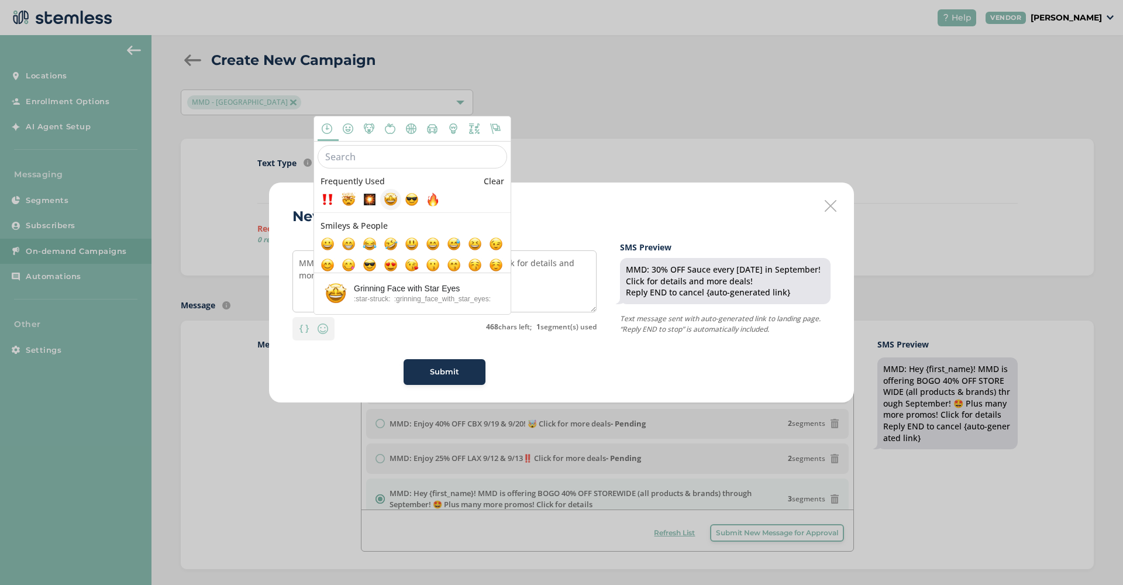
click at [387, 204] on span at bounding box center [391, 199] width 14 height 14
type textarea "MMD: 30% OFF Sauce every [DATE] in September! Click for details and more deals!…"
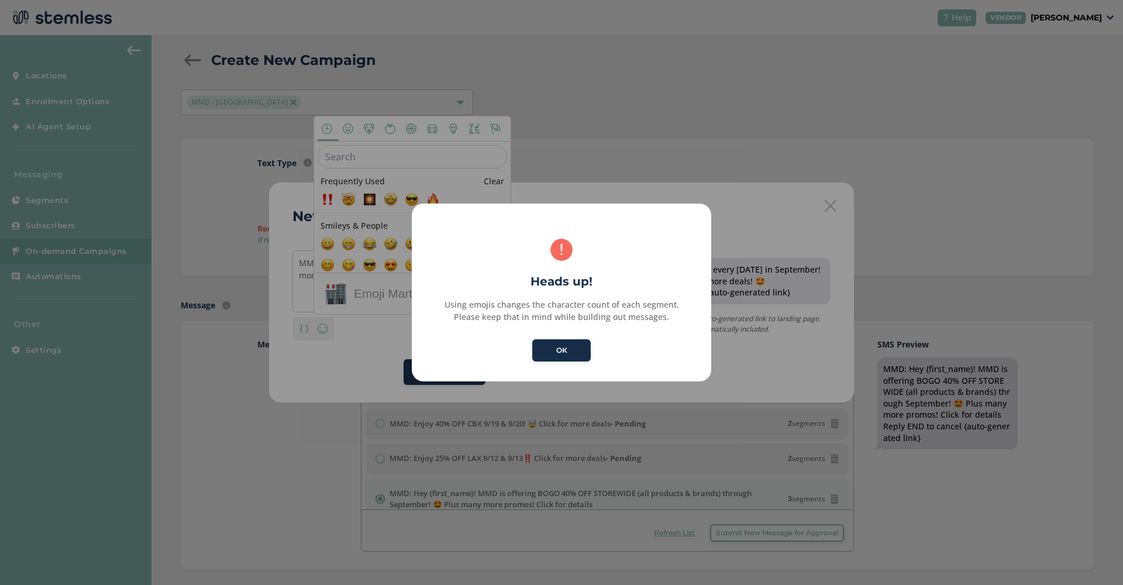
click at [556, 351] on button "OK" at bounding box center [561, 350] width 58 height 22
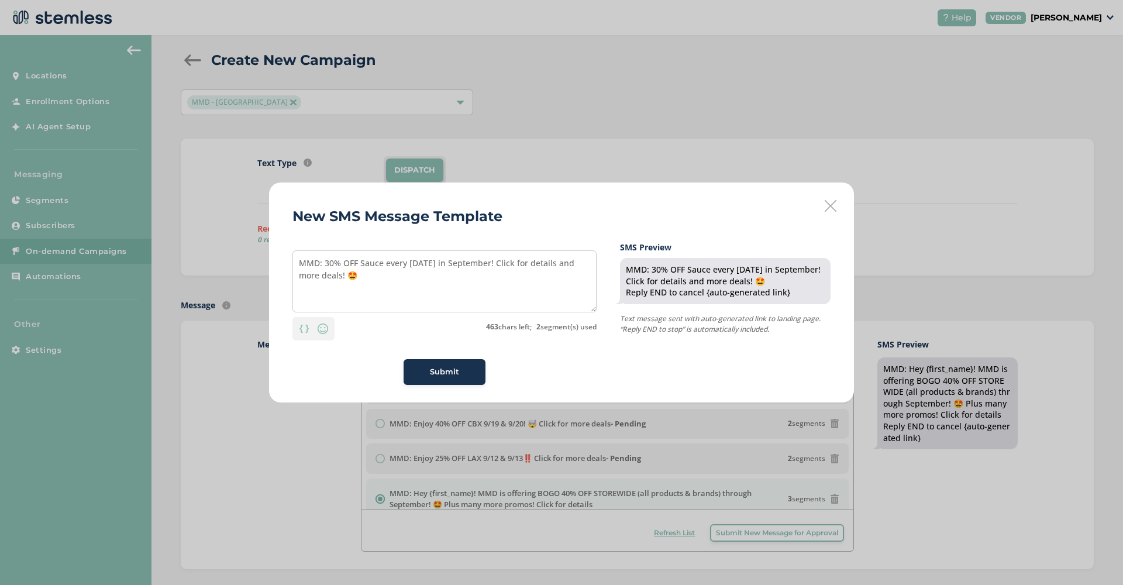
click at [439, 363] on button "Submit" at bounding box center [445, 372] width 82 height 26
